Goal: Task Accomplishment & Management: Manage account settings

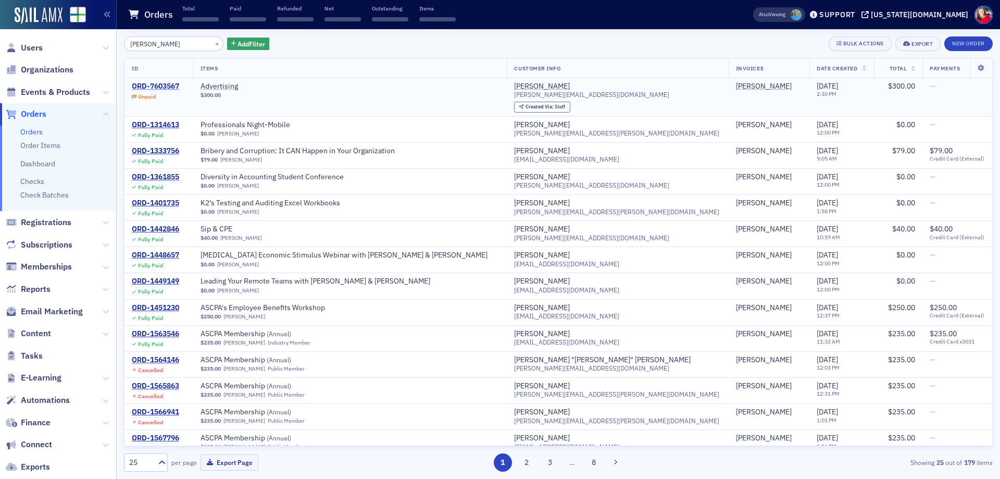
click at [154, 85] on div "ORD-7603567" at bounding box center [155, 86] width 47 height 9
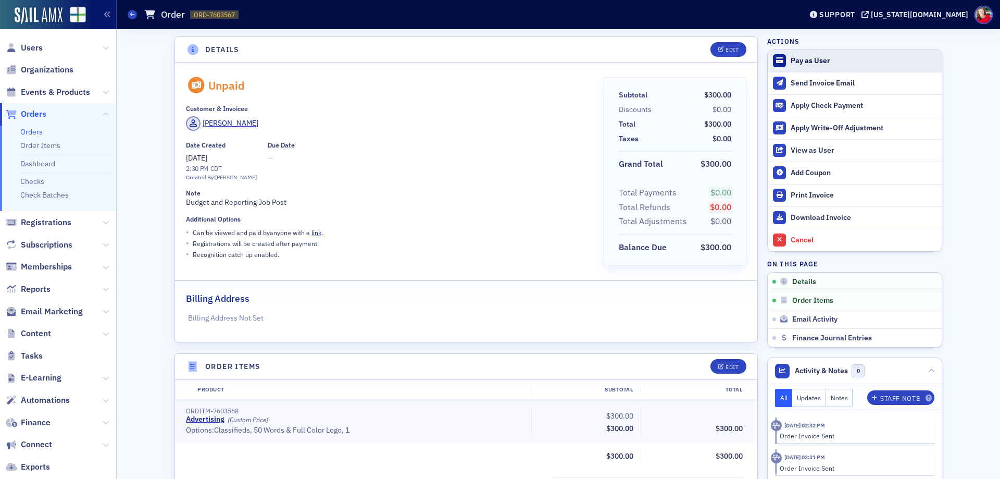
click at [817, 58] on div "Pay as User" at bounding box center [864, 60] width 146 height 9
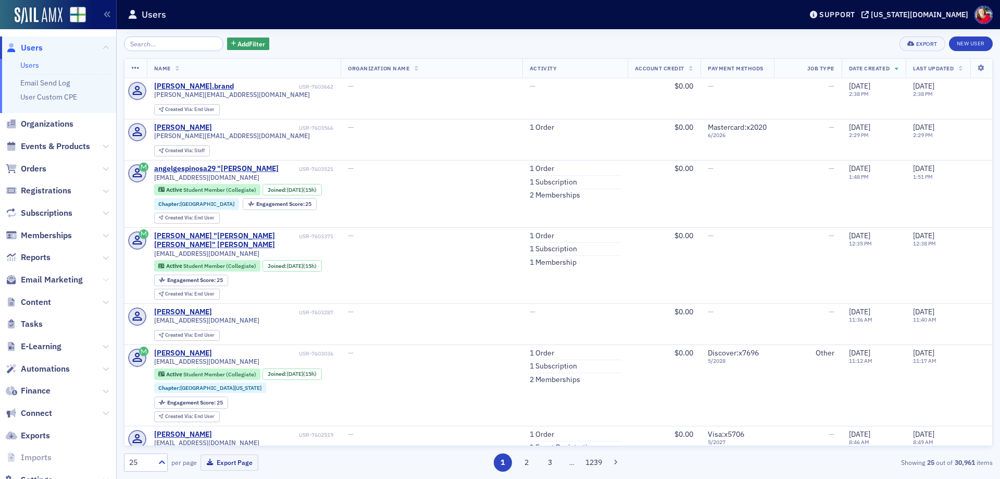
click at [103, 280] on icon at bounding box center [106, 280] width 6 height 6
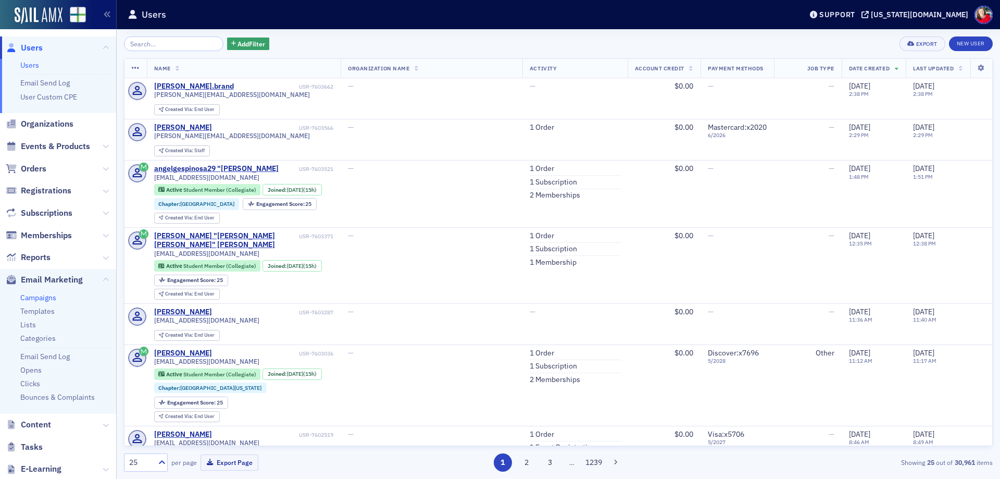
click at [49, 296] on link "Campaigns" at bounding box center [38, 297] width 36 height 9
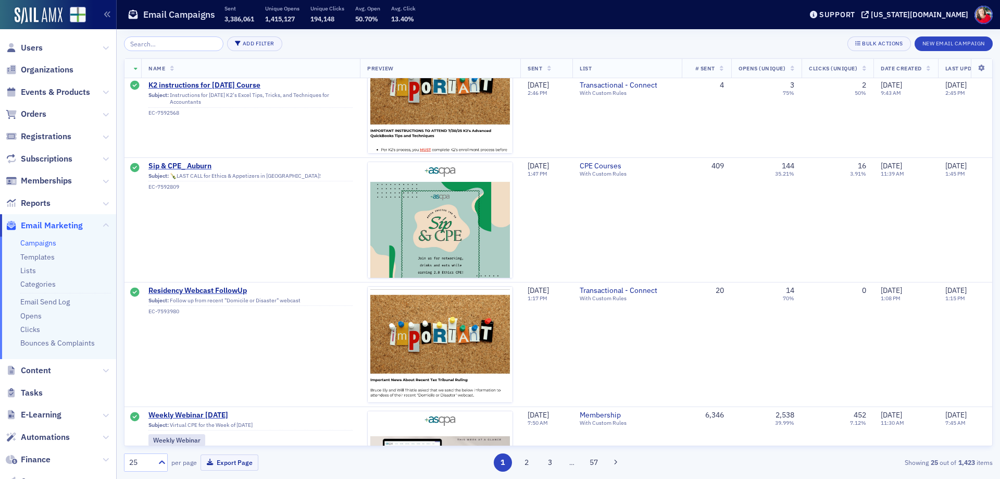
scroll to position [2753, 0]
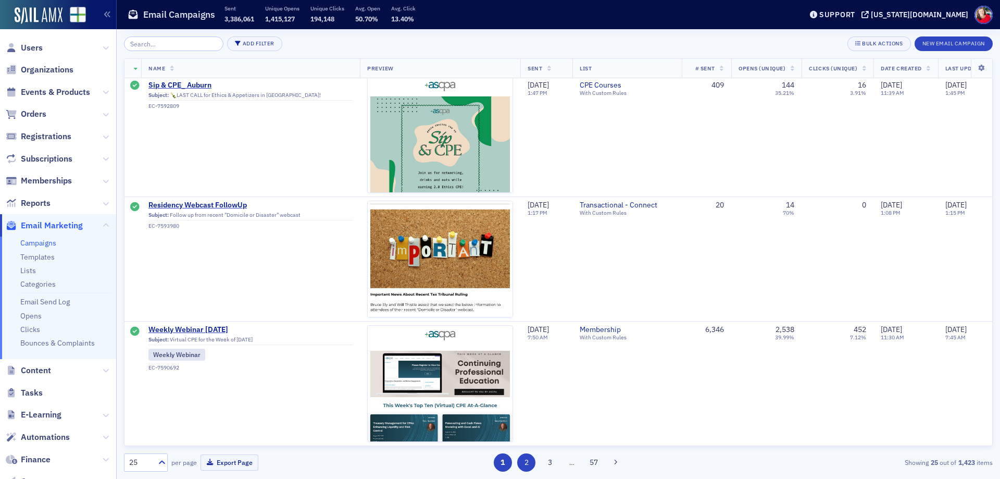
click at [528, 470] on button "2" at bounding box center [526, 462] width 18 height 18
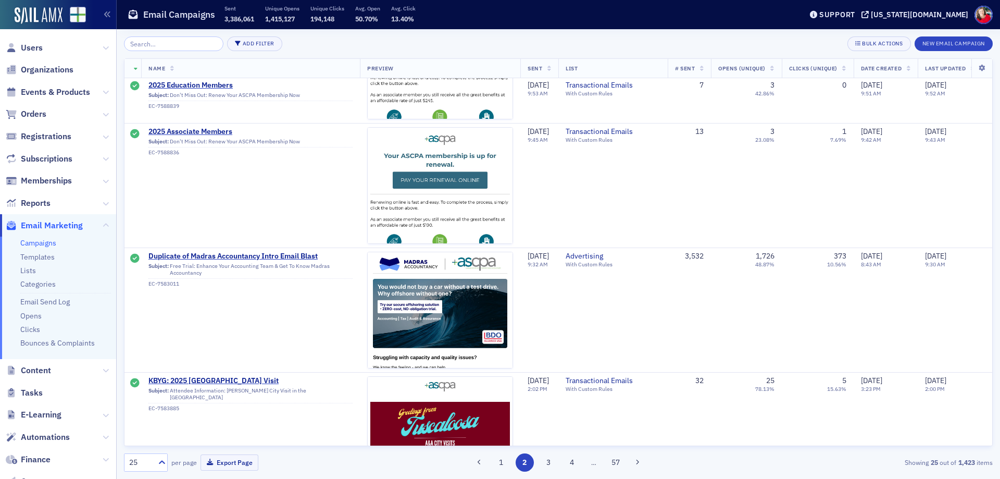
scroll to position [1354, 0]
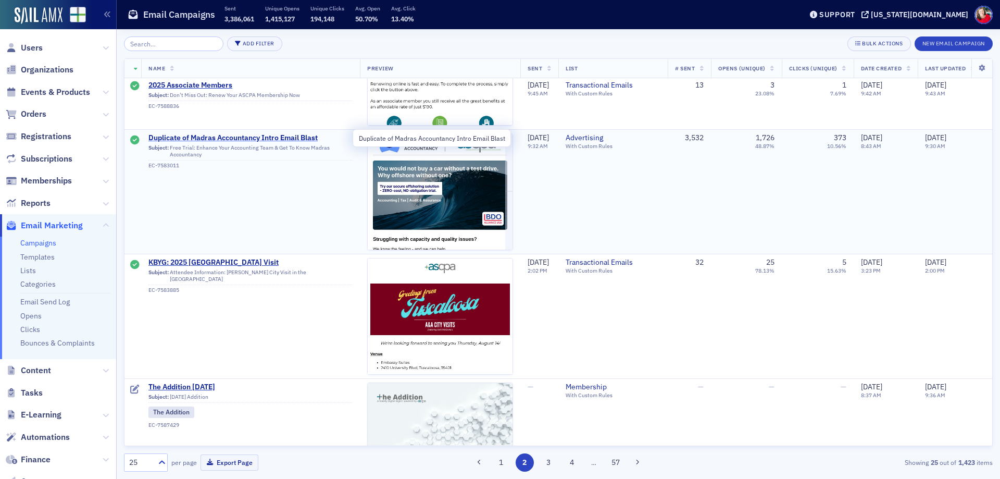
click at [235, 139] on span "Duplicate of Madras Accountancy Intro Email Blast" at bounding box center [250, 137] width 204 height 9
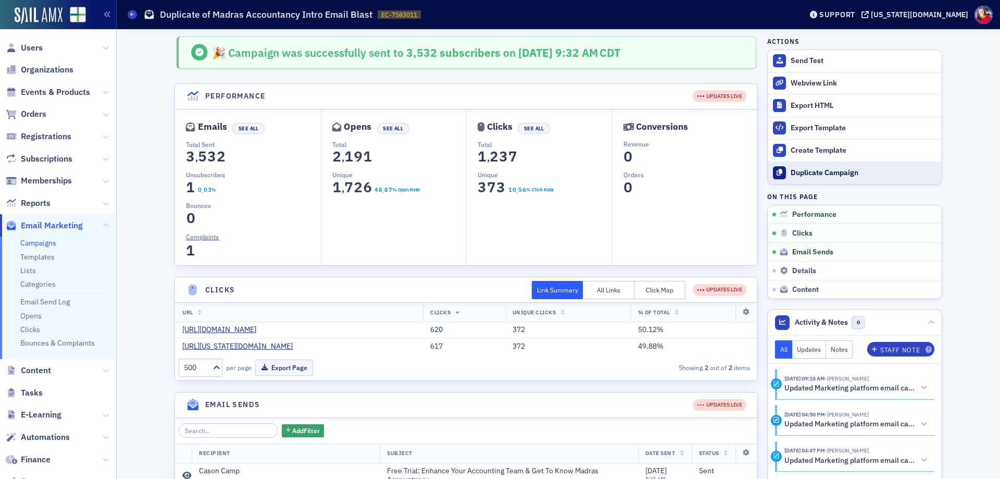
click at [844, 172] on div "Duplicate Campaign" at bounding box center [864, 172] width 146 height 9
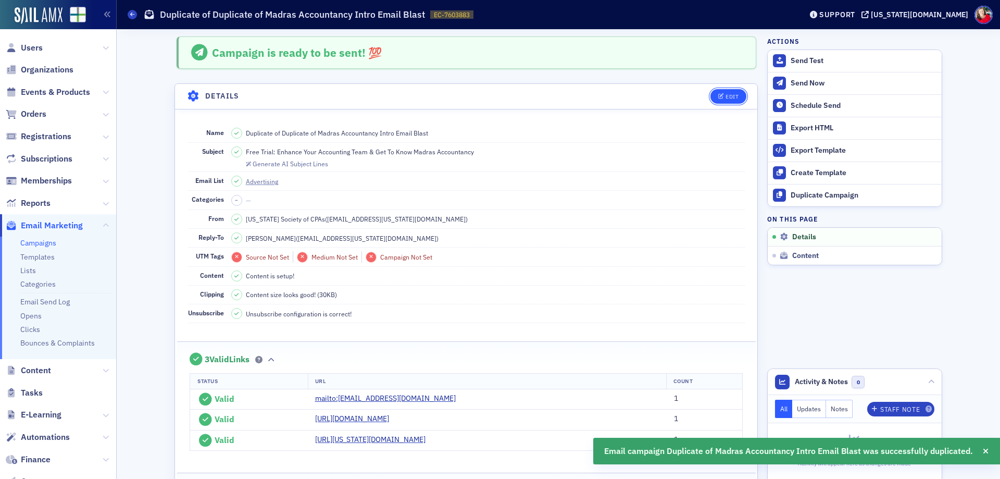
click at [730, 98] on div "Edit" at bounding box center [732, 97] width 13 height 6
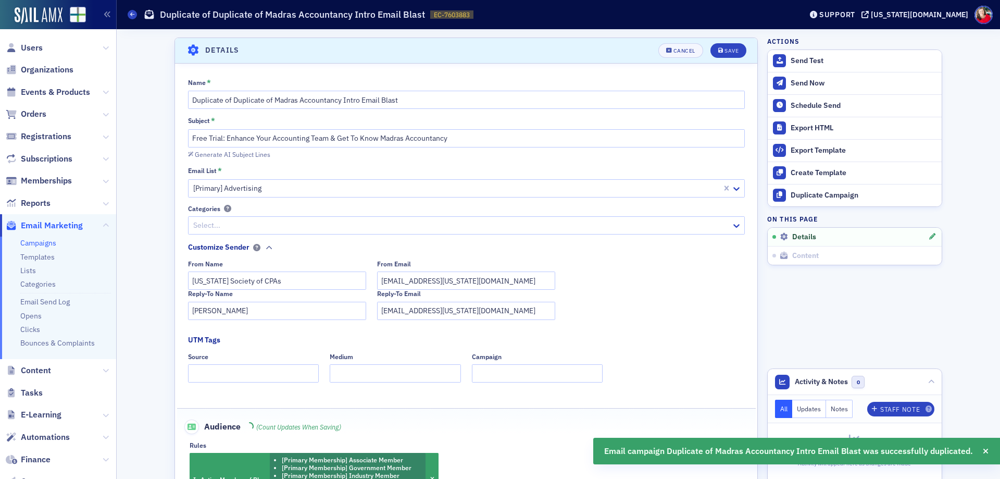
scroll to position [49, 0]
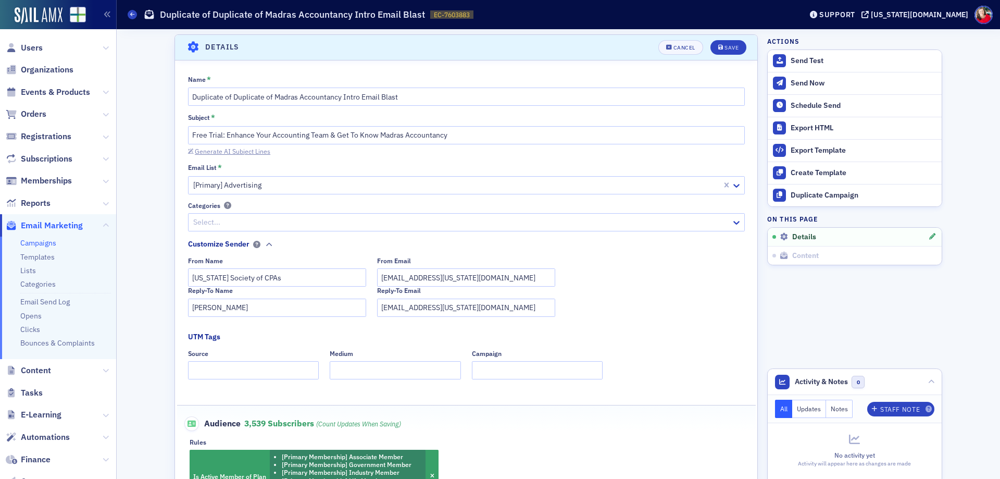
click at [223, 152] on div "Generate AI Subject Lines" at bounding box center [233, 151] width 76 height 6
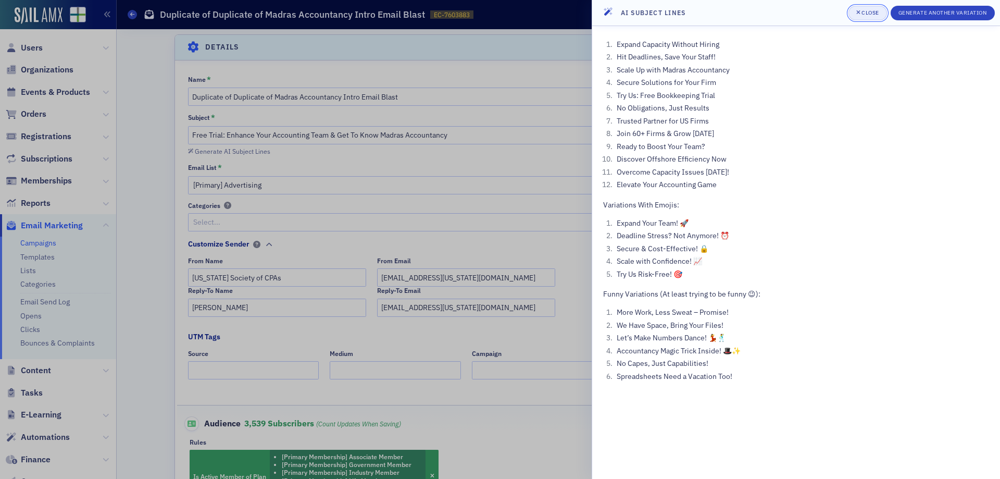
click at [862, 15] on div "Close" at bounding box center [871, 13] width 18 height 6
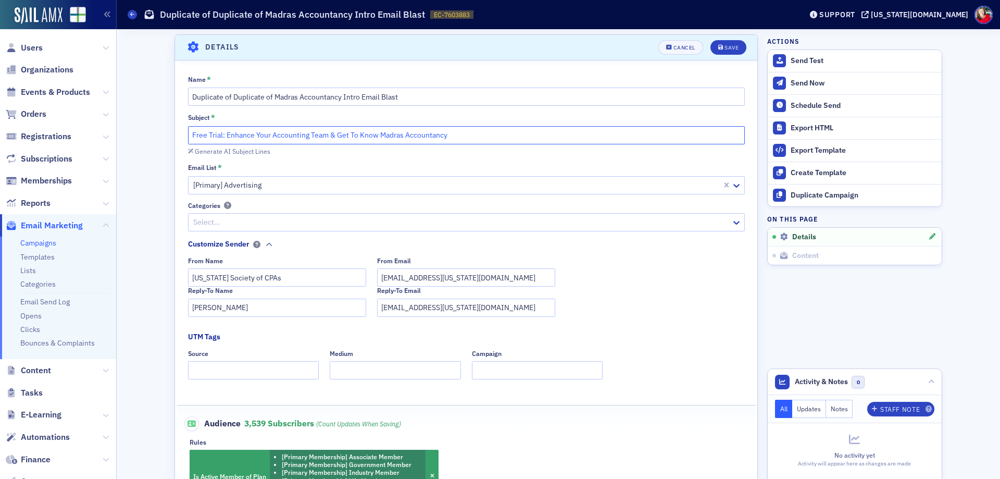
drag, startPoint x: 189, startPoint y: 132, endPoint x: 218, endPoint y: 134, distance: 29.2
click at [218, 134] on input "Free Trial: Enhance Your Accounting Team & Get To Know Madras Accountancy" at bounding box center [466, 135] width 557 height 18
paste input "Free Trial"
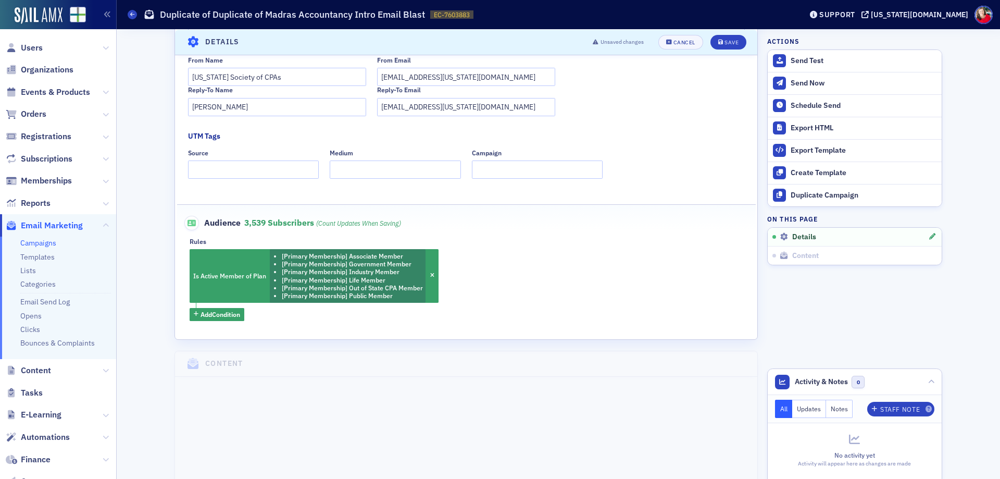
scroll to position [257, 0]
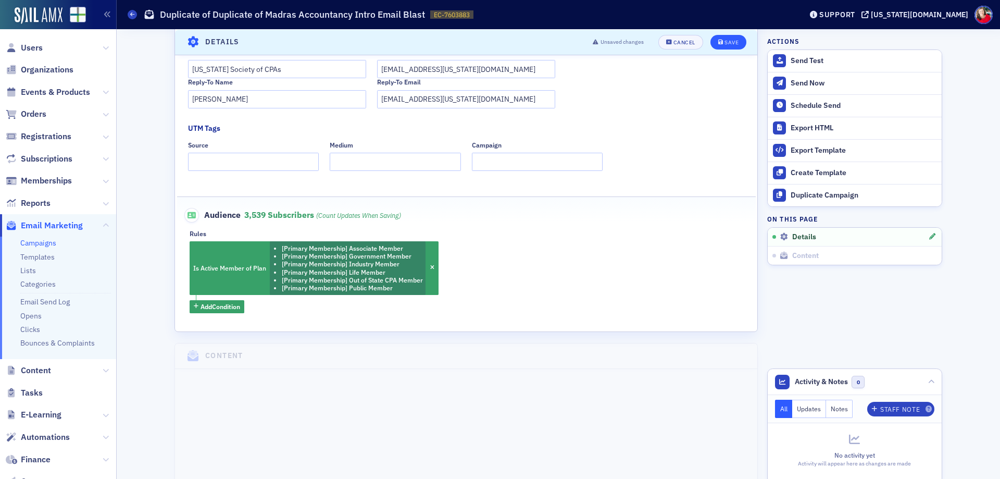
type input "Get To Know Madras Accountancy with a Free Trial"
click at [729, 41] on div "Save" at bounding box center [732, 42] width 14 height 6
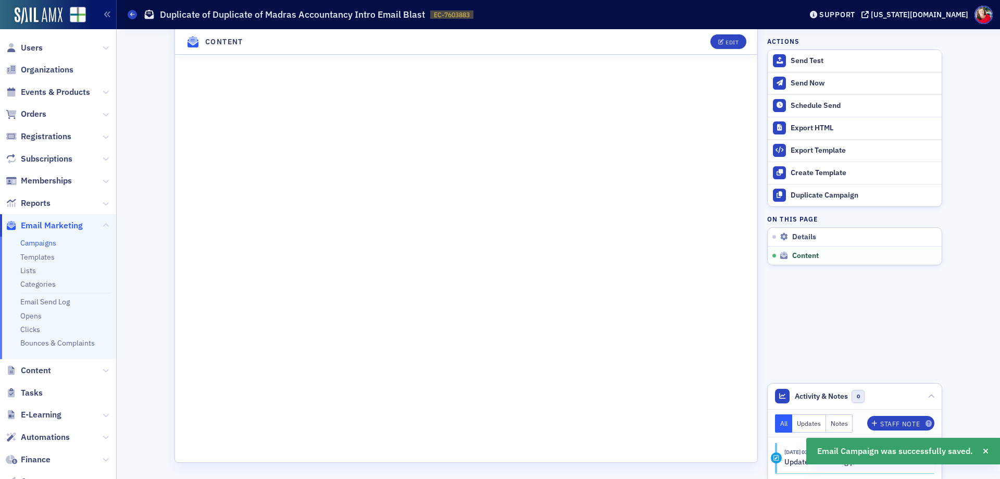
scroll to position [780, 0]
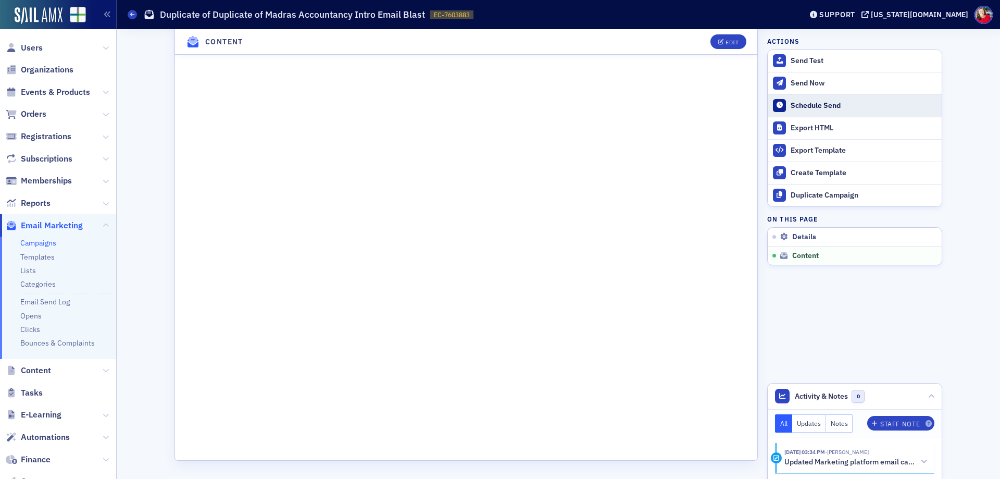
click at [814, 104] on div "Schedule Send" at bounding box center [864, 105] width 146 height 9
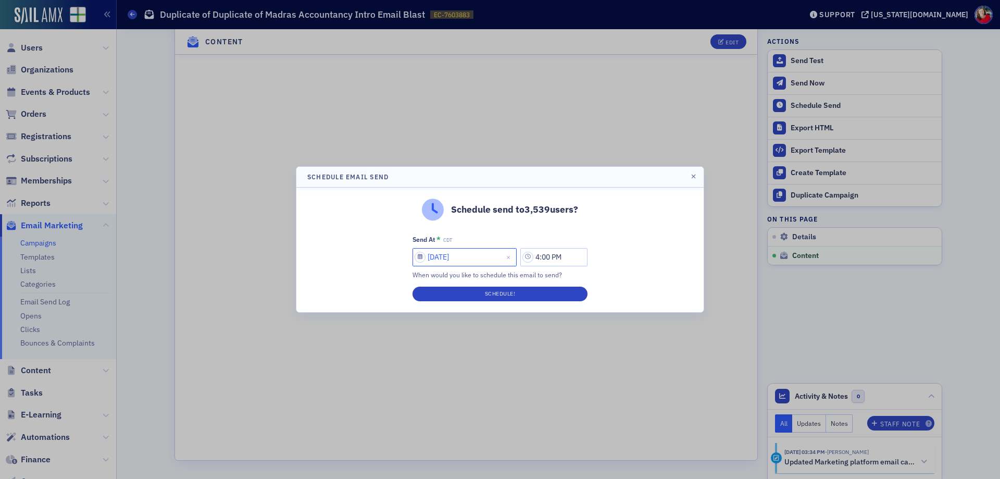
select select "7"
select select "2025"
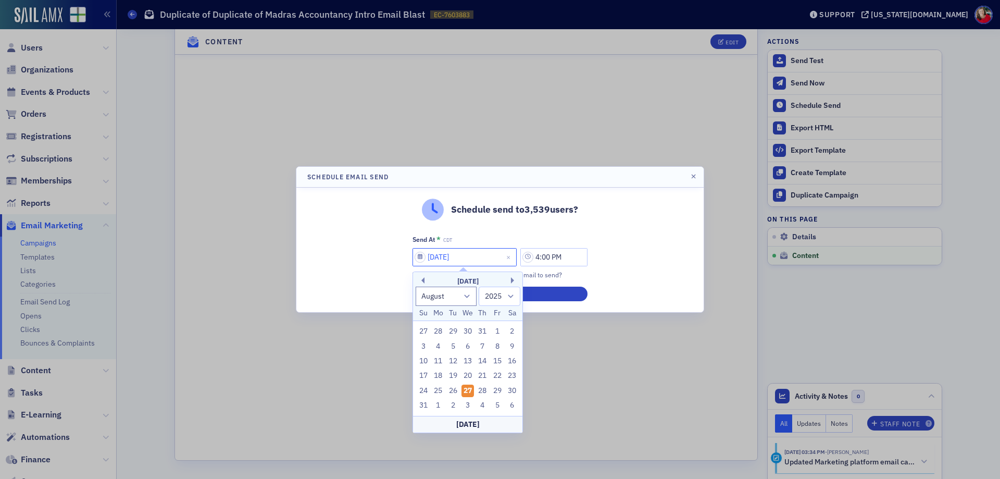
click at [452, 257] on input "08/27/2025" at bounding box center [465, 257] width 104 height 18
click at [463, 299] on select "January February March April May June July August September October November De…" at bounding box center [446, 296] width 61 height 19
select select "9"
click at [416, 287] on select "January February March April May June July August September October November De…" at bounding box center [446, 296] width 61 height 19
click at [453, 376] on div "21" at bounding box center [453, 375] width 13 height 13
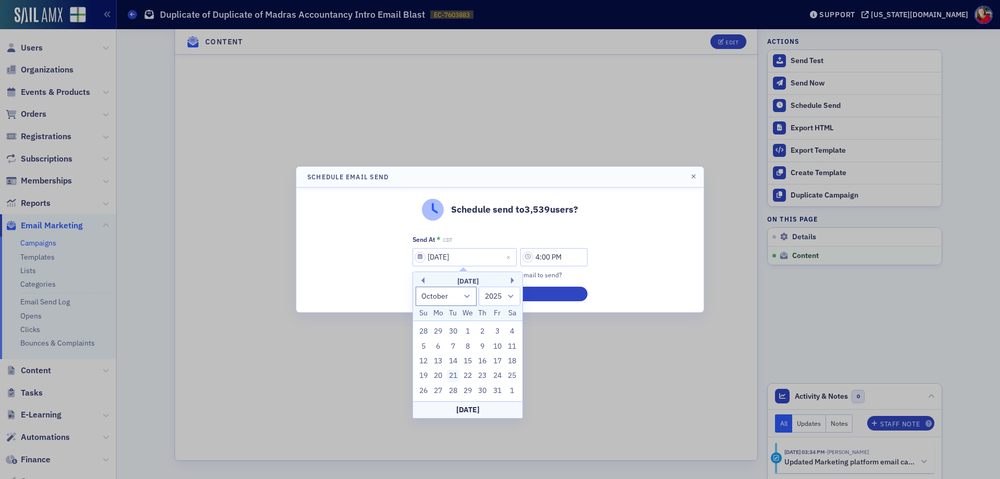
type input "10/21/2025"
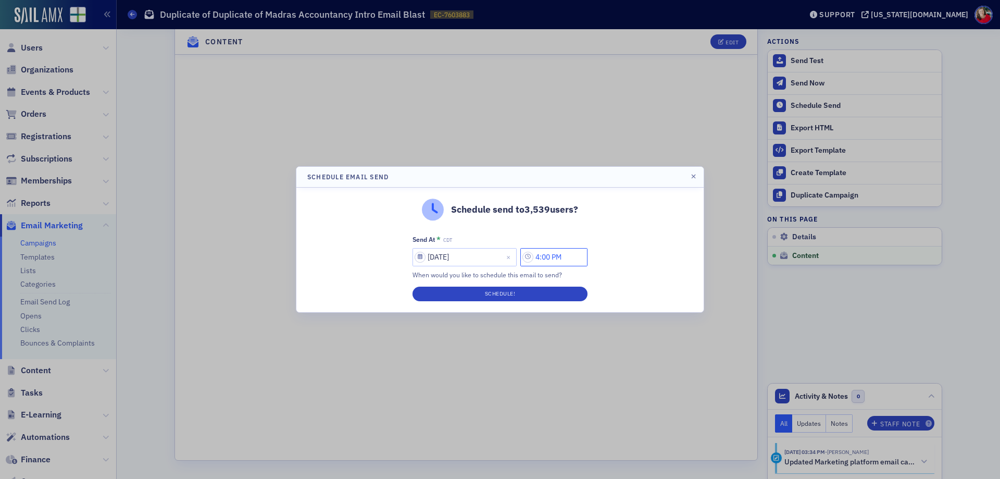
click at [550, 255] on input "4:00 PM" at bounding box center [553, 257] width 67 height 18
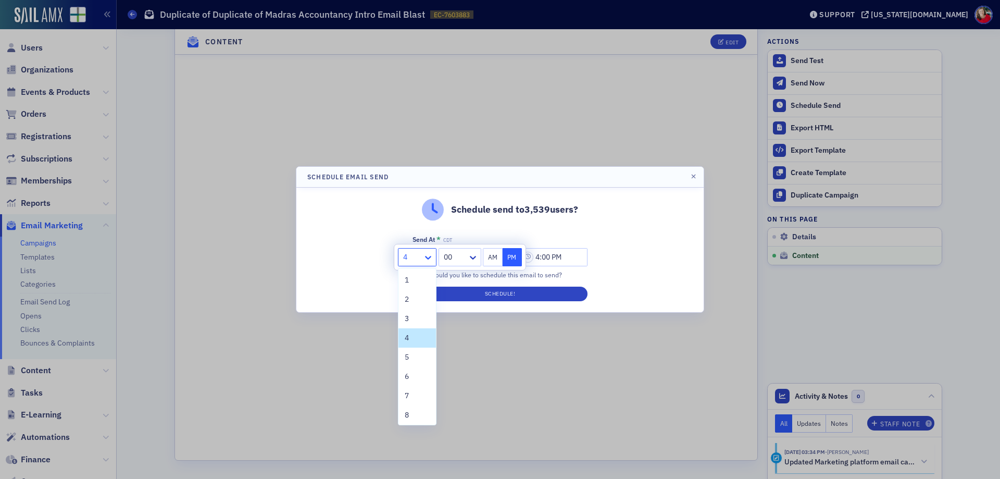
click at [431, 259] on icon at bounding box center [428, 257] width 10 height 10
click at [421, 293] on div "2" at bounding box center [418, 299] width 38 height 19
type input "2:00 PM"
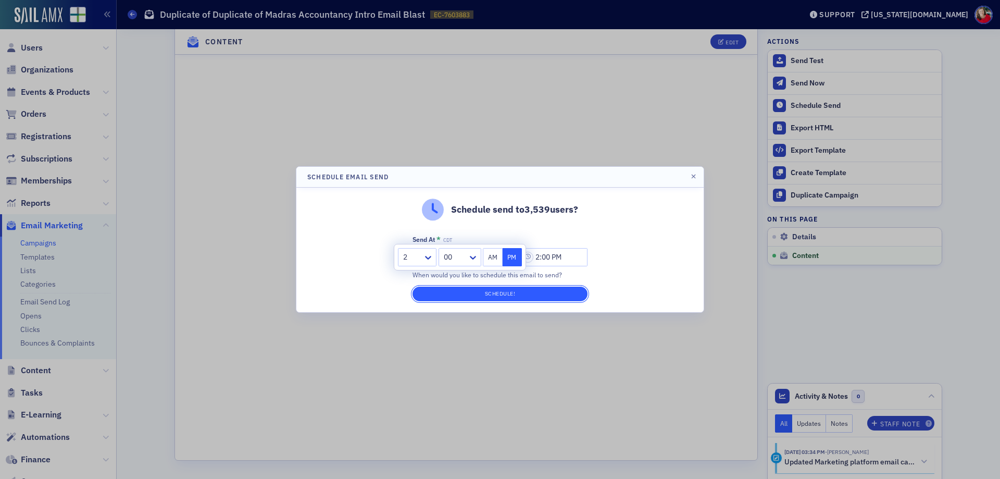
click at [445, 289] on button "Schedule!" at bounding box center [500, 294] width 175 height 15
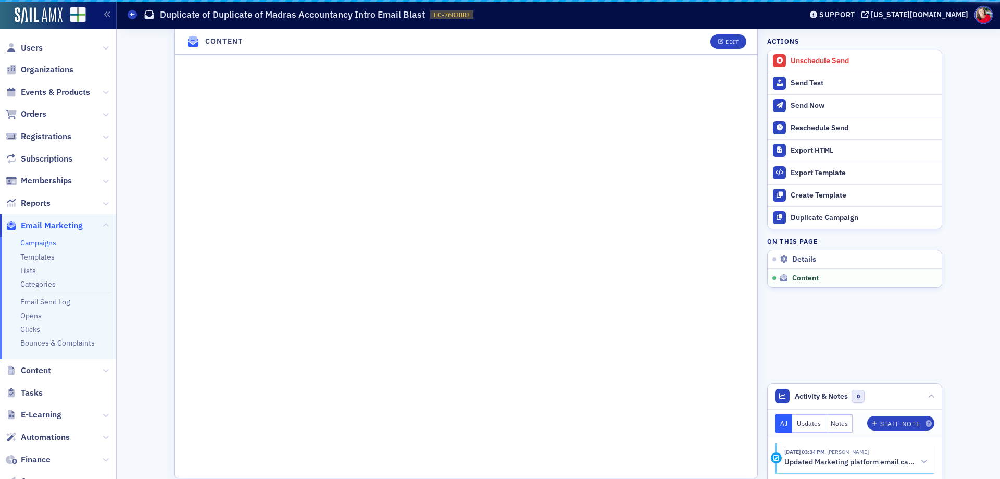
scroll to position [798, 0]
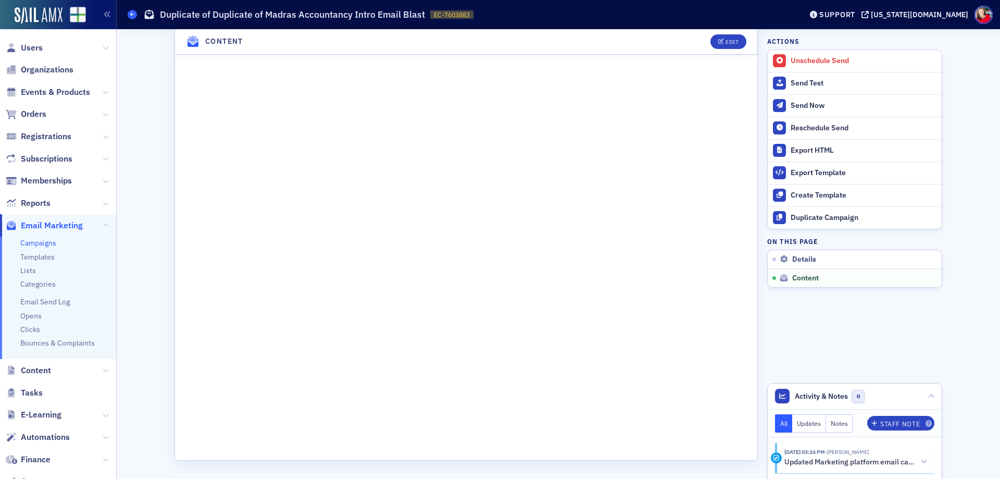
click at [132, 16] on icon at bounding box center [132, 14] width 4 height 5
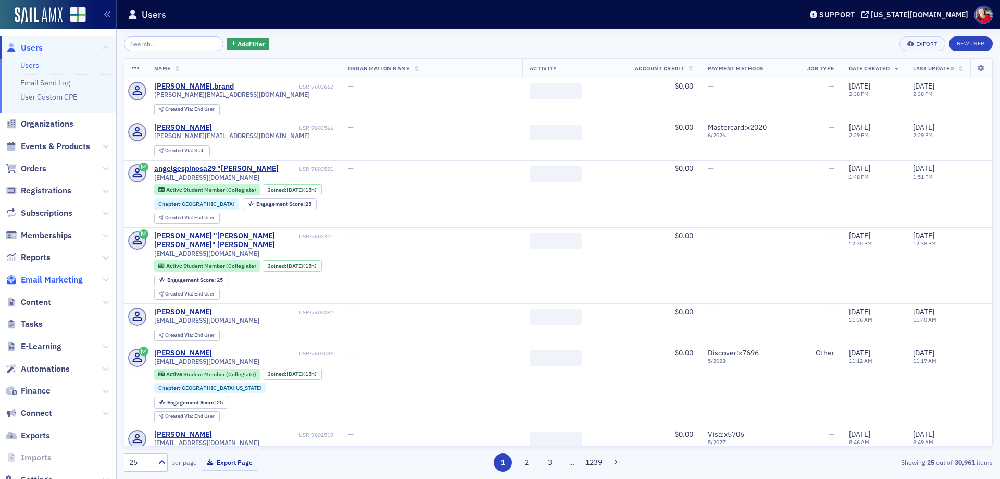
click at [57, 280] on span "Email Marketing" at bounding box center [52, 279] width 62 height 11
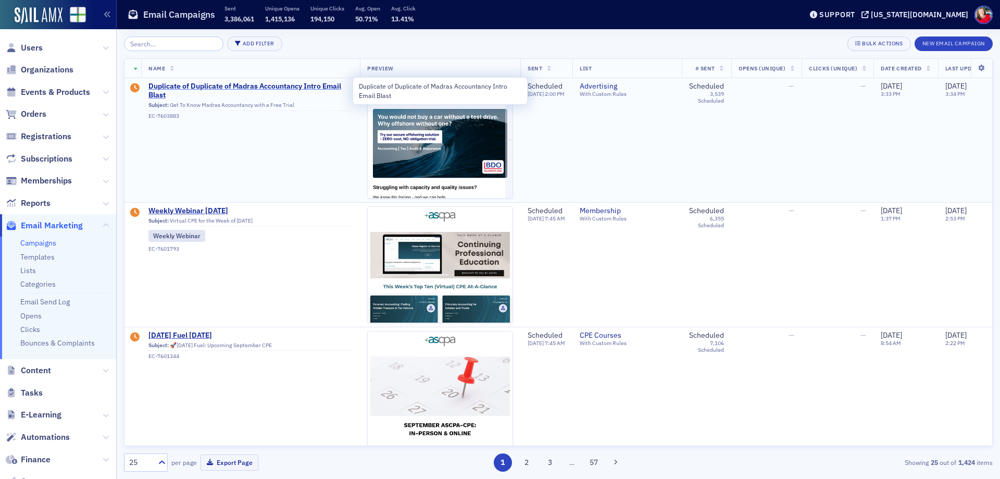
click at [278, 85] on span "Duplicate of Duplicate of Madras Accountancy Intro Email Blast" at bounding box center [250, 91] width 204 height 18
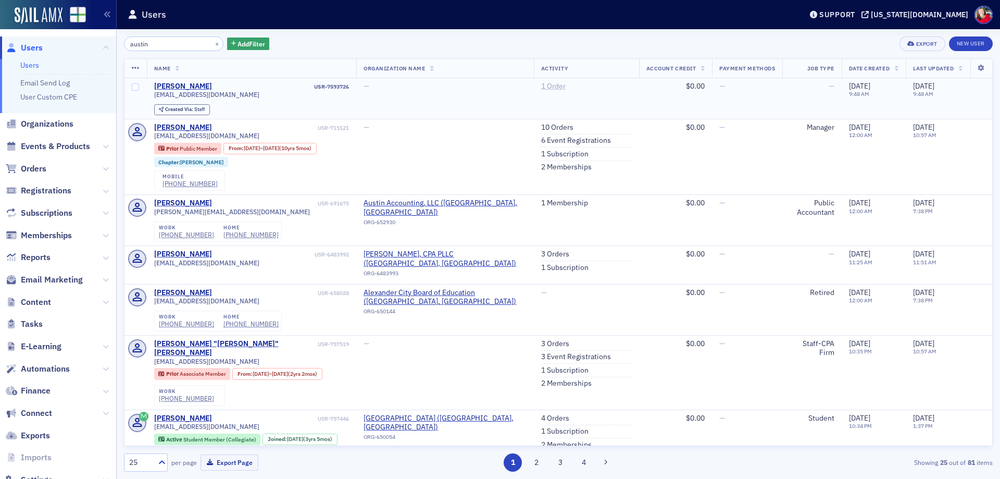
type input "austin"
click at [541, 87] on link "1 Order" at bounding box center [553, 86] width 24 height 9
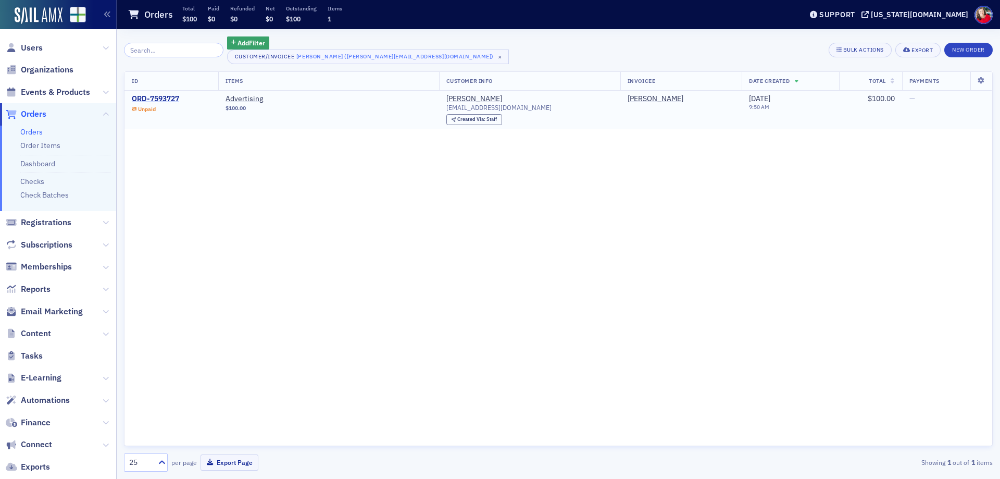
click at [172, 97] on div "ORD-7593727" at bounding box center [155, 98] width 47 height 9
